Goal: Information Seeking & Learning: Learn about a topic

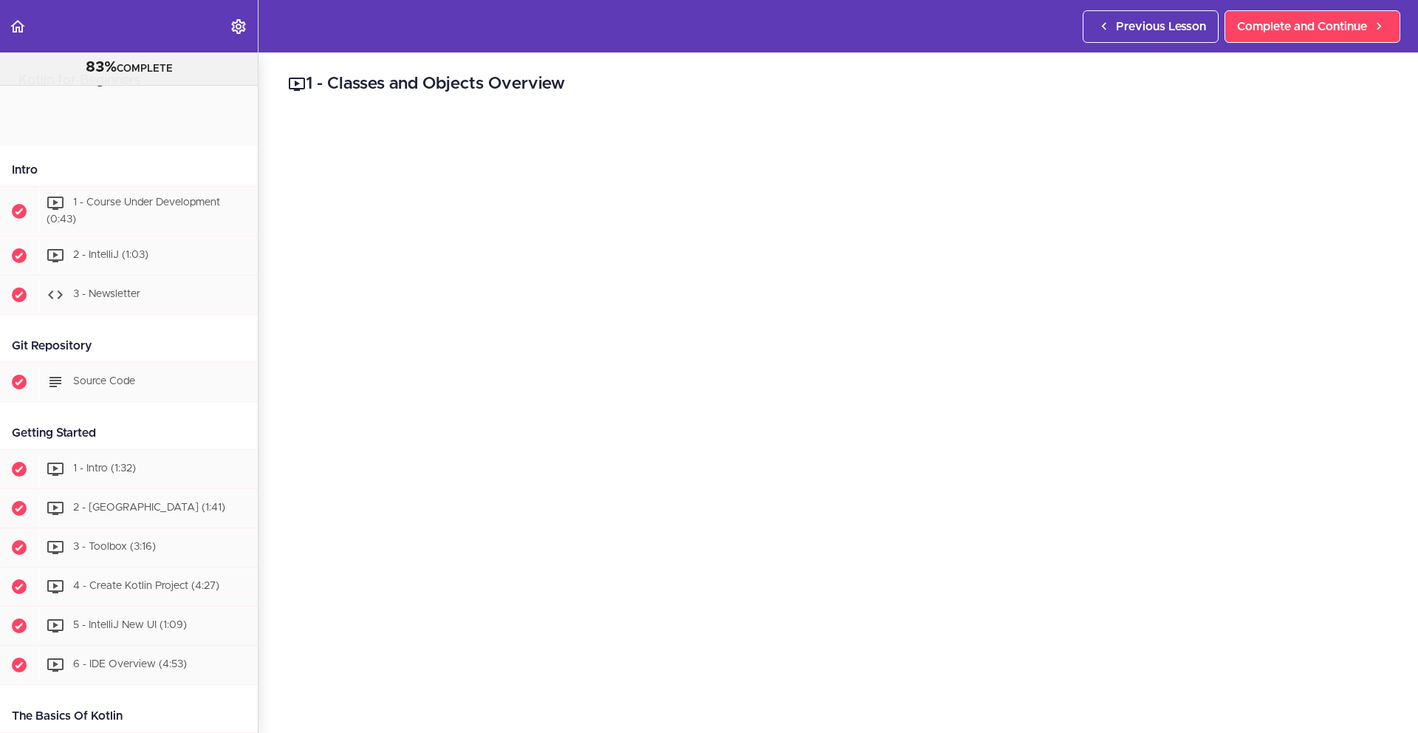
scroll to position [3392, 0]
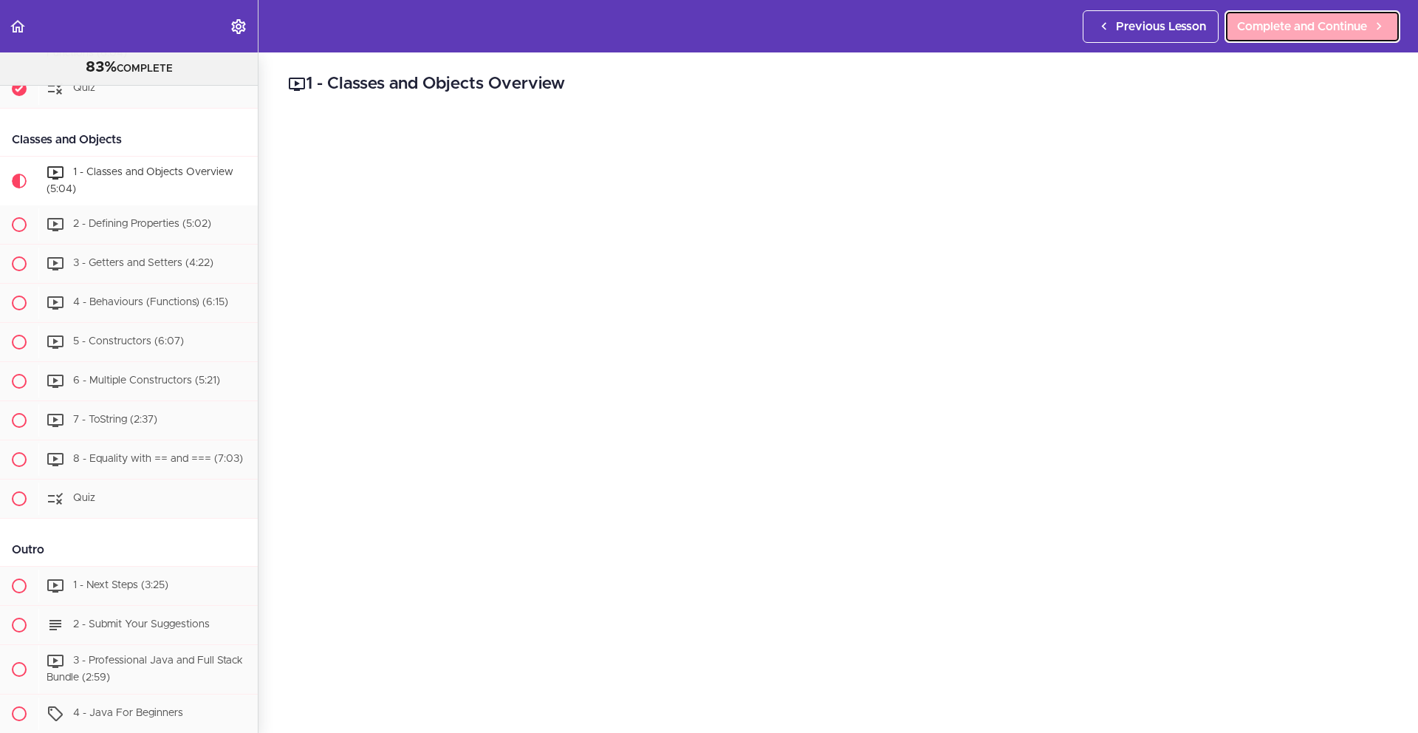
click at [1301, 18] on span "Complete and Continue" at bounding box center [1302, 27] width 130 height 18
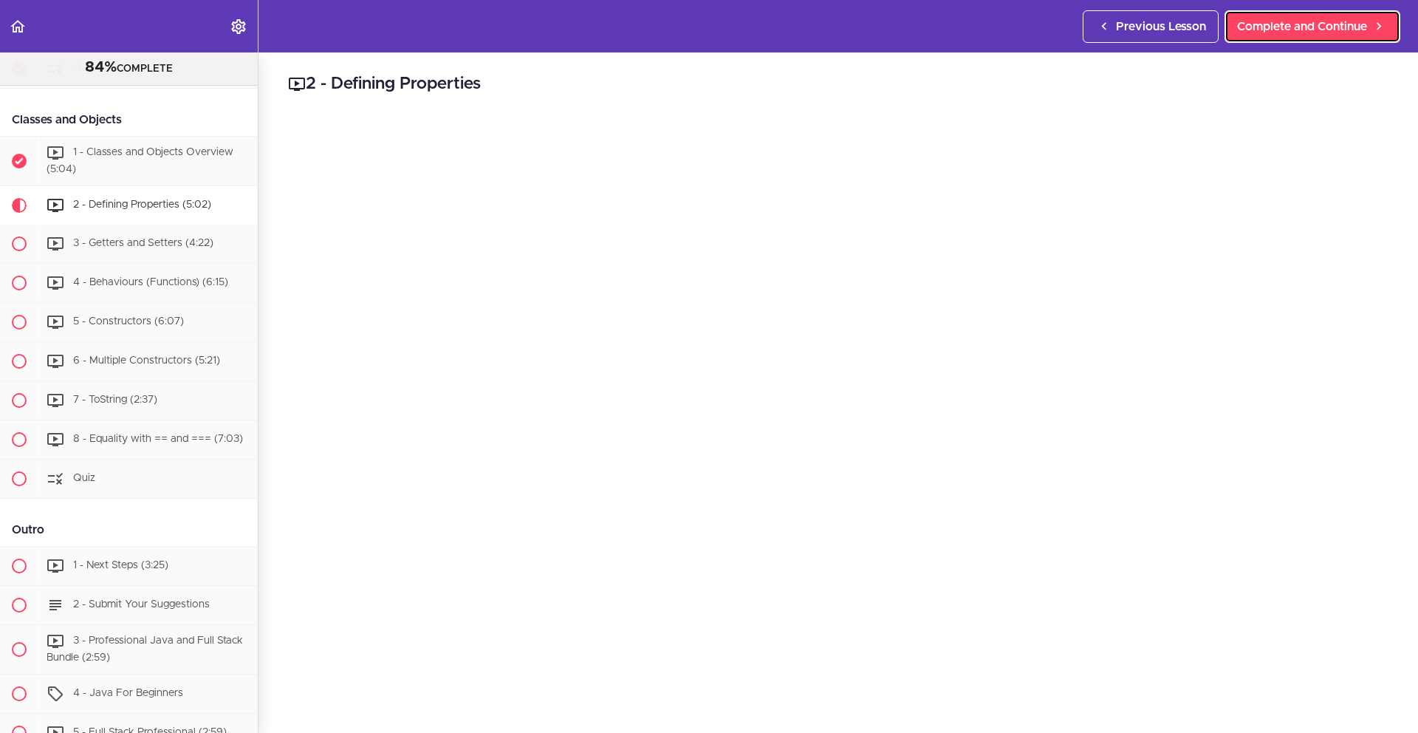
scroll to position [3468, 0]
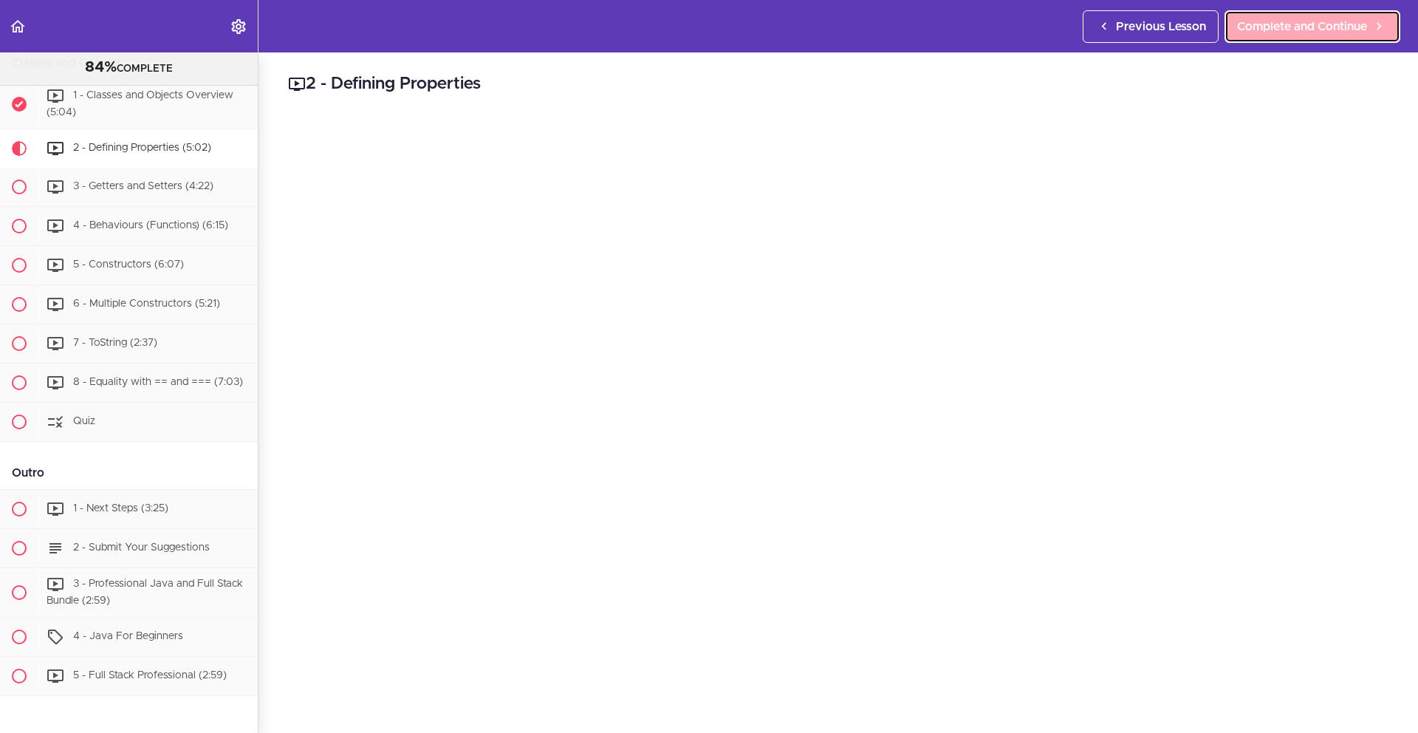
click at [1298, 30] on span "Complete and Continue" at bounding box center [1302, 27] width 130 height 18
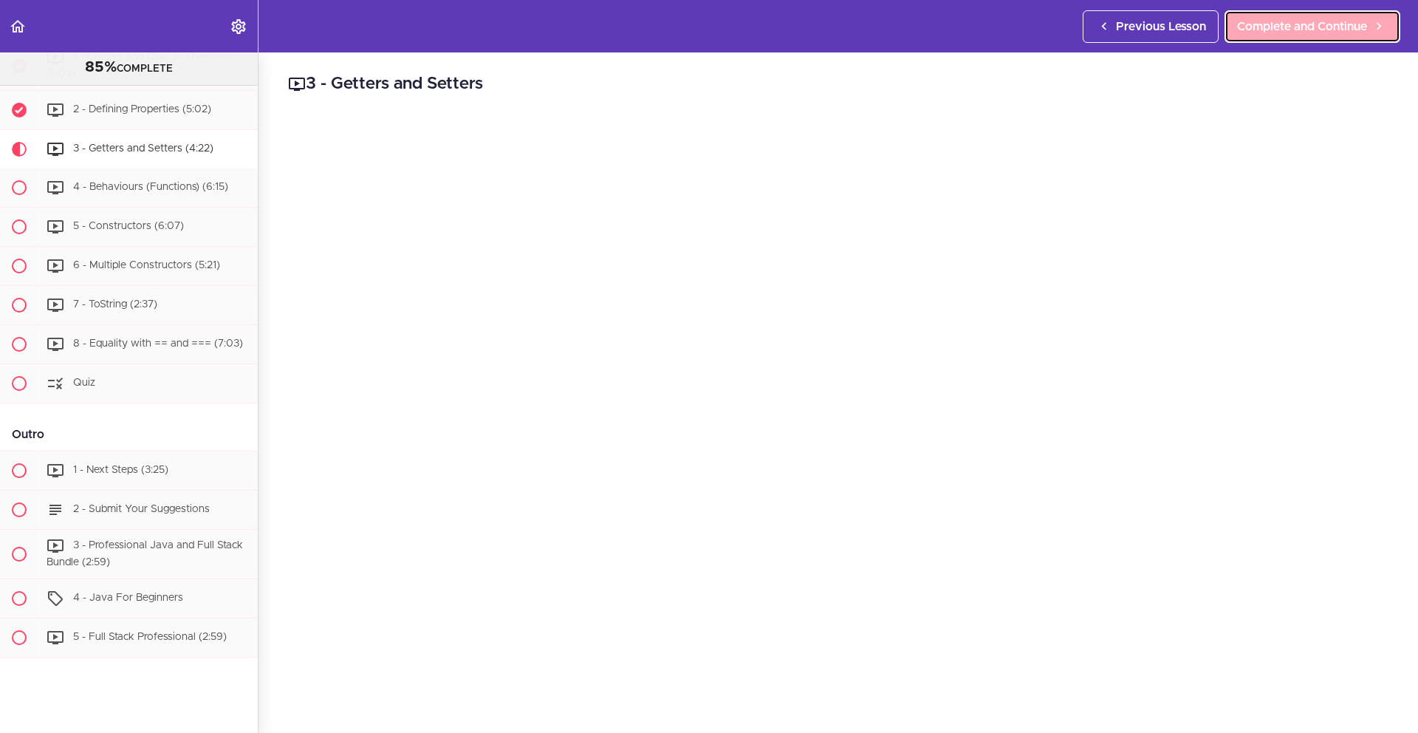
scroll to position [3508, 0]
click at [1284, 31] on span "Complete and Continue" at bounding box center [1302, 27] width 130 height 18
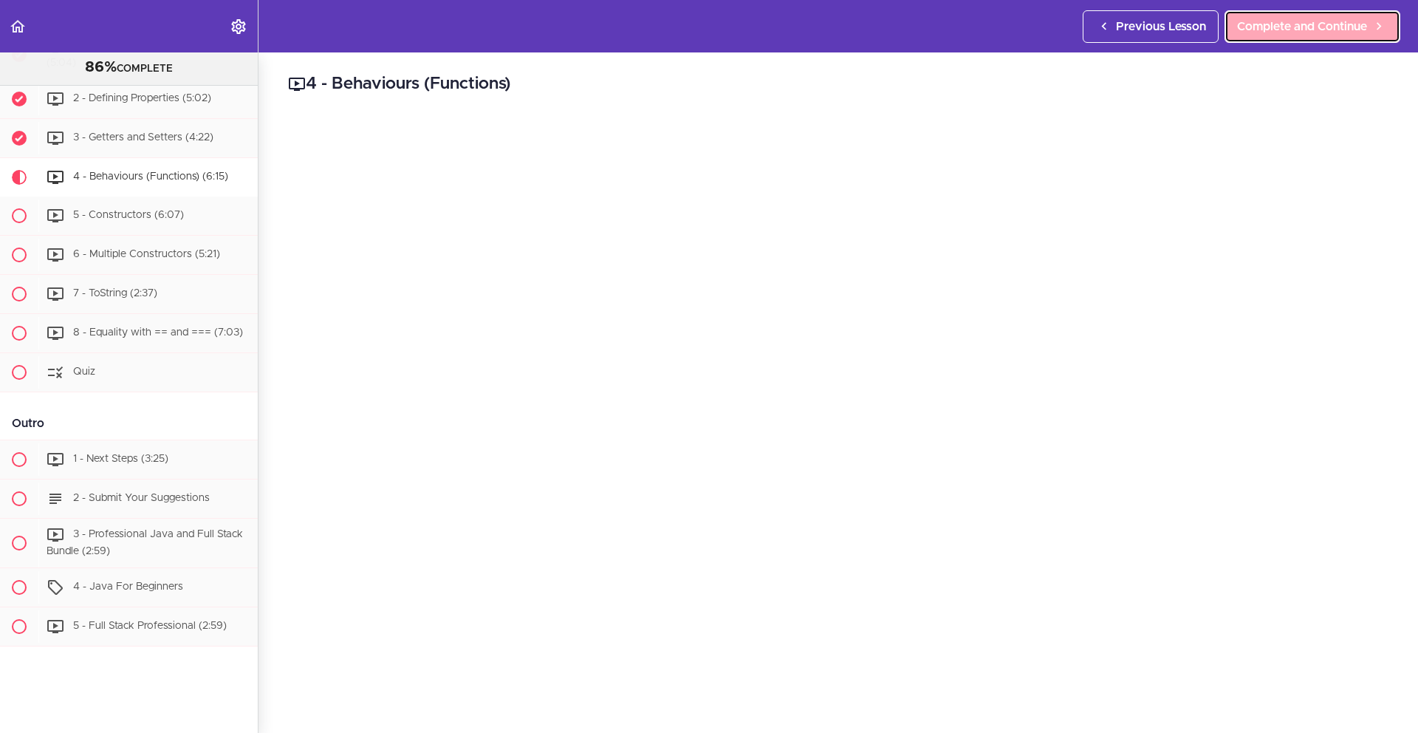
scroll to position [3521, 0]
click at [1293, 25] on span "Complete and Continue" at bounding box center [1302, 27] width 130 height 18
